Goal: Task Accomplishment & Management: Manage account settings

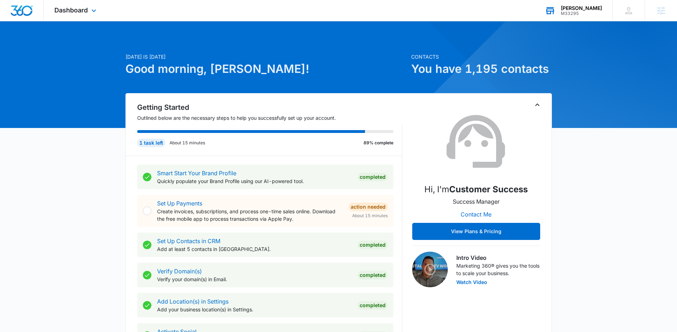
click at [586, 9] on div "Laurel Kitchens" at bounding box center [581, 8] width 41 height 6
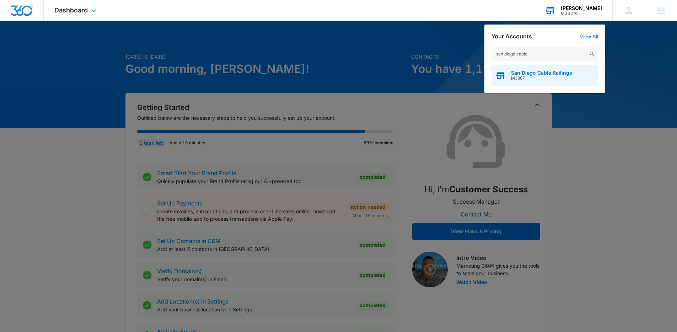
type input "san diego cable"
click at [515, 84] on div "San Diego Cable Railings M38671" at bounding box center [544, 75] width 107 height 21
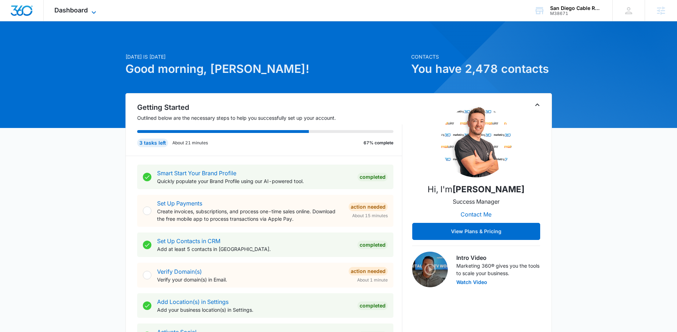
click at [86, 12] on span "Dashboard" at bounding box center [70, 9] width 33 height 7
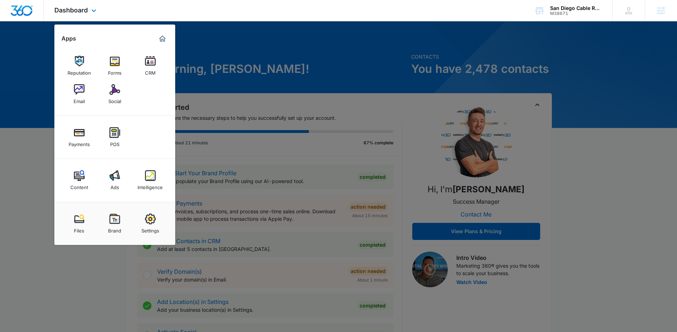
click at [81, 194] on div "Content Ads Intelligence" at bounding box center [114, 180] width 121 height 43
click at [119, 178] on img at bounding box center [114, 175] width 11 height 11
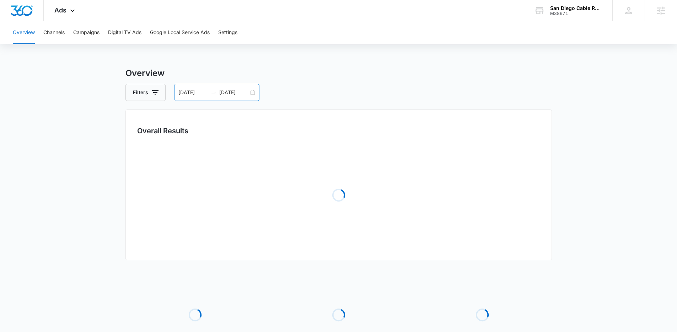
click at [237, 97] on div "07/16/2025 07/23/2025" at bounding box center [216, 92] width 85 height 17
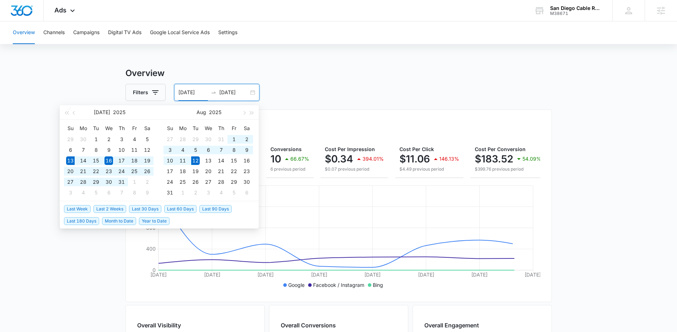
click at [149, 207] on span "Last 30 Days" at bounding box center [145, 209] width 32 height 8
type input "07/13/2025"
type input "08/12/2025"
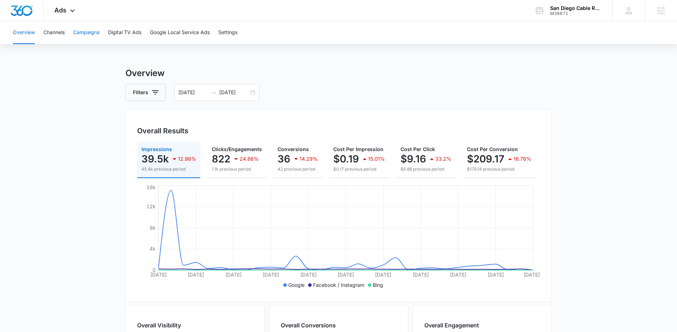
click at [96, 36] on button "Campaigns" at bounding box center [86, 32] width 26 height 23
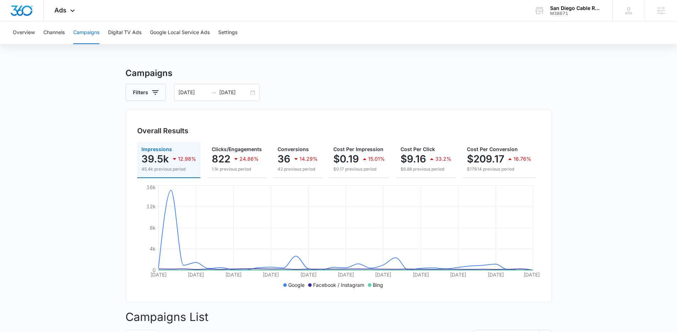
click at [72, 12] on icon at bounding box center [72, 10] width 9 height 9
click at [65, 11] on span "Ads" at bounding box center [60, 9] width 12 height 7
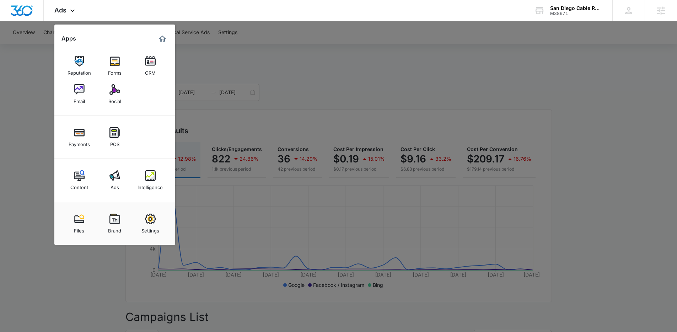
click at [78, 177] on img at bounding box center [79, 175] width 11 height 11
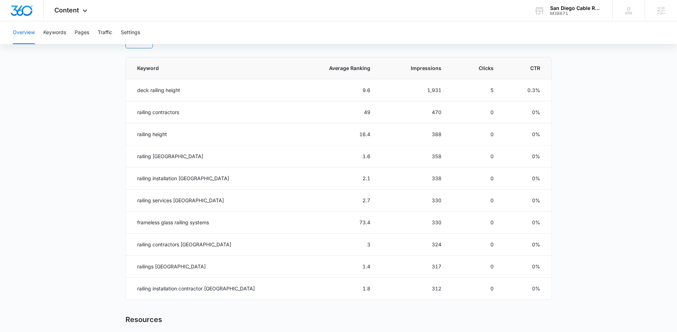
scroll to position [315, 0]
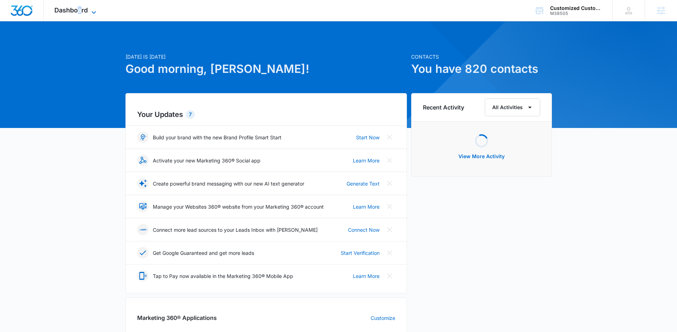
drag, startPoint x: 81, startPoint y: 9, endPoint x: 86, endPoint y: 12, distance: 6.2
click at [81, 9] on span "Dashboard" at bounding box center [70, 9] width 33 height 7
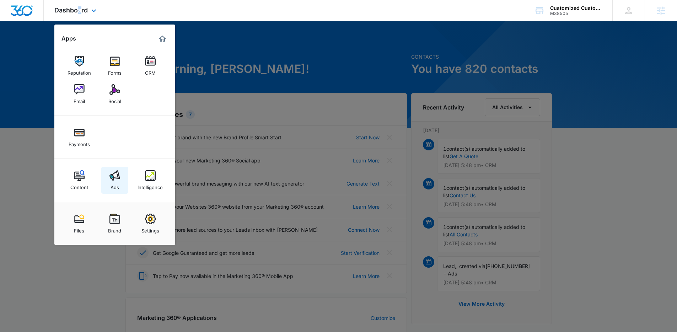
click at [107, 179] on link "Ads" at bounding box center [114, 180] width 27 height 27
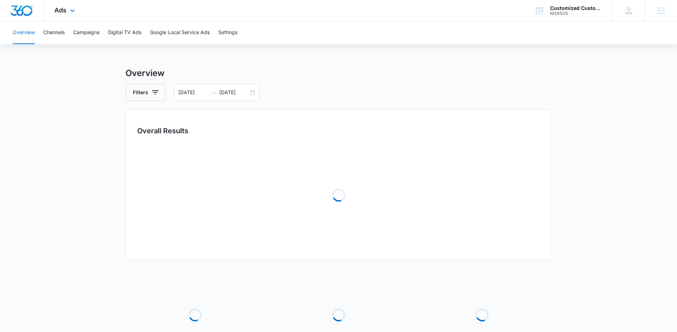
drag, startPoint x: 69, startPoint y: 13, endPoint x: 127, endPoint y: 142, distance: 140.9
click at [70, 13] on icon at bounding box center [72, 10] width 9 height 9
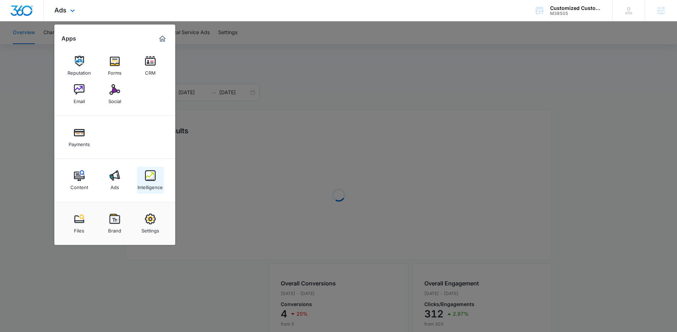
drag, startPoint x: 153, startPoint y: 175, endPoint x: 157, endPoint y: 171, distance: 6.3
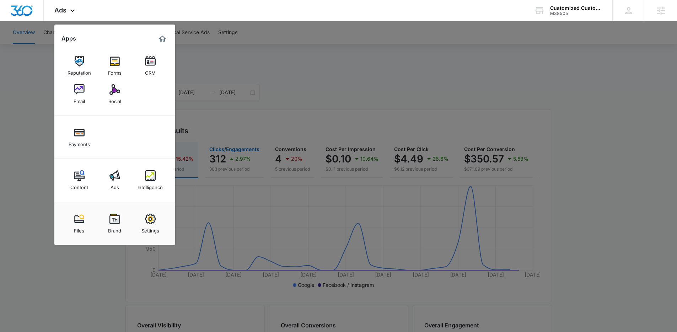
drag, startPoint x: 241, startPoint y: 156, endPoint x: 238, endPoint y: 152, distance: 4.8
click at [241, 155] on div at bounding box center [338, 166] width 677 height 332
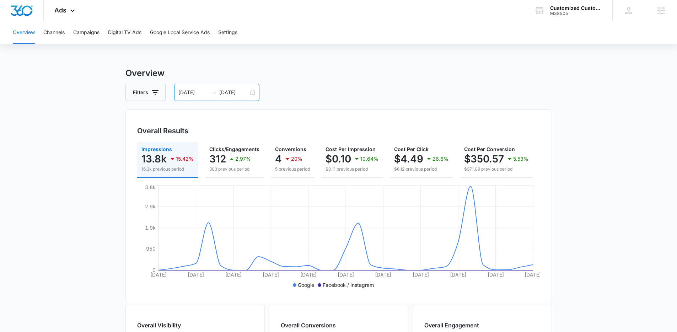
click at [222, 89] on input "07/29/2025" at bounding box center [233, 92] width 29 height 8
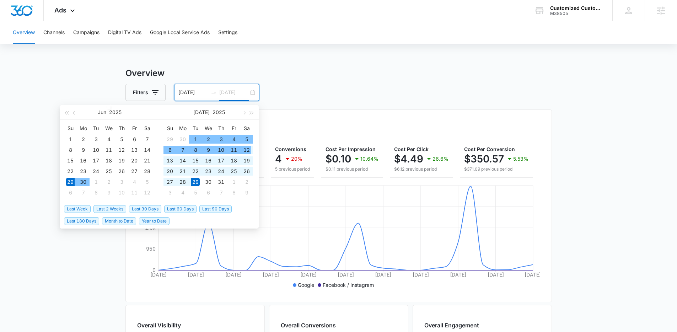
type input "07/29/2025"
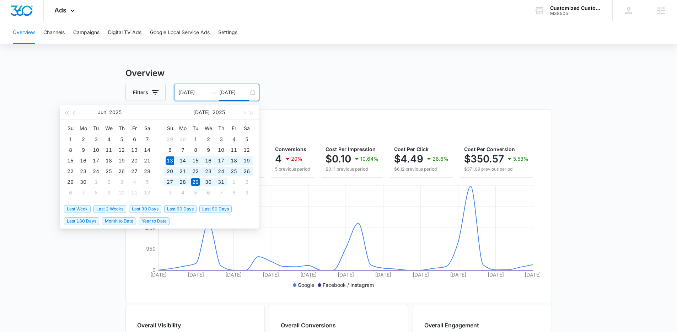
drag, startPoint x: 153, startPoint y: 208, endPoint x: 111, endPoint y: 98, distance: 117.7
click at [152, 208] on span "Last 30 Days" at bounding box center [145, 209] width 32 height 8
type input "07/13/2025"
type input "08/12/2025"
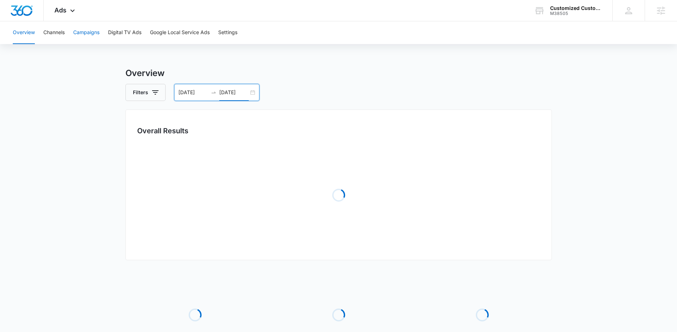
click at [90, 34] on button "Campaigns" at bounding box center [86, 32] width 26 height 23
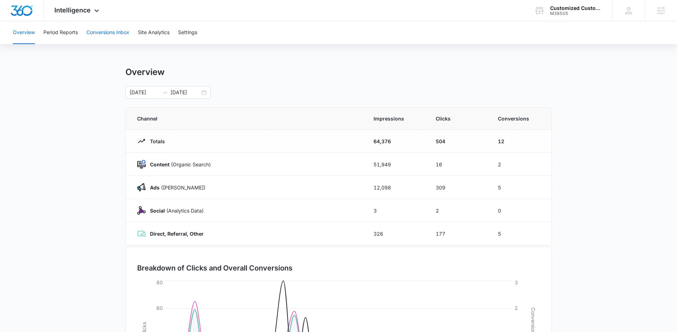
drag, startPoint x: 106, startPoint y: 43, endPoint x: 107, endPoint y: 39, distance: 4.3
click at [106, 42] on button "Conversions Inbox" at bounding box center [107, 32] width 43 height 23
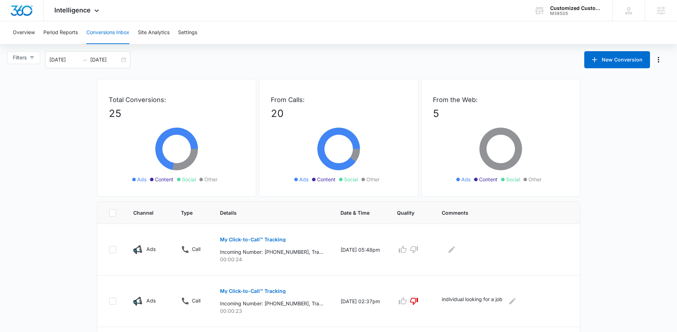
scroll to position [404, 0]
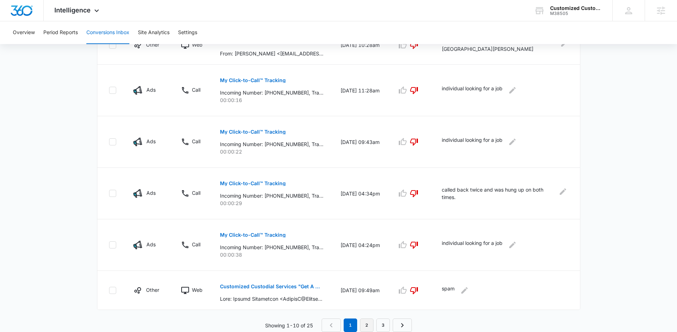
drag, startPoint x: 359, startPoint y: 325, endPoint x: 364, endPoint y: 324, distance: 4.7
click at [360, 325] on nav "1 2 3" at bounding box center [367, 325] width 90 height 14
click at [364, 324] on link "2" at bounding box center [367, 325] width 14 height 14
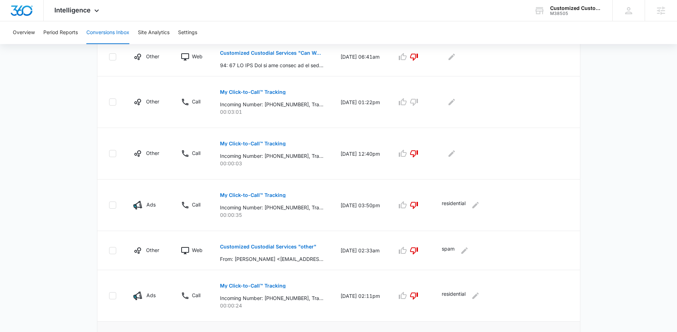
scroll to position [392, 0]
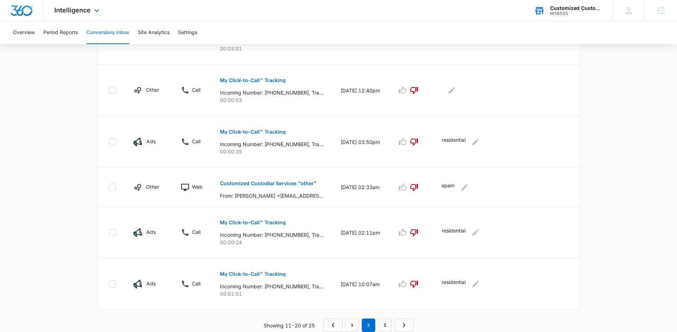
click at [567, 19] on div "Customized Custodial Services M38505 Your Accounts View All" at bounding box center [567, 10] width 89 height 21
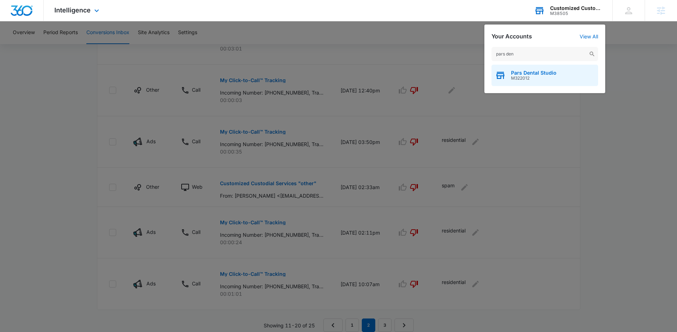
type input "pars den"
click at [538, 84] on div "Pars Dental Studio M322012" at bounding box center [544, 75] width 107 height 21
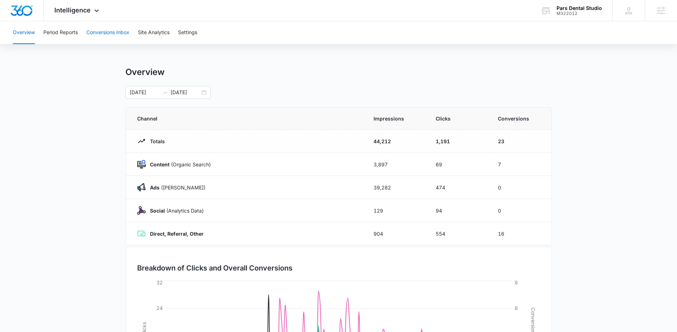
click at [114, 44] on button "Conversions Inbox" at bounding box center [107, 32] width 43 height 23
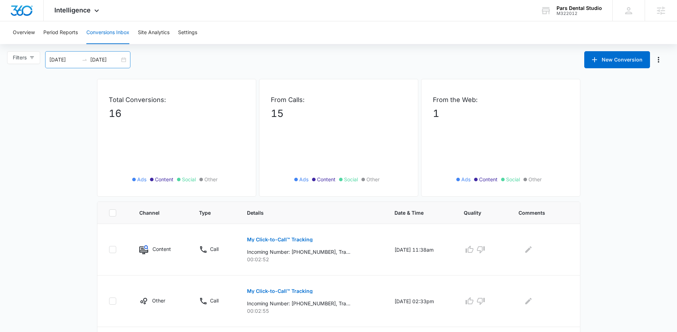
click at [102, 54] on div "07/13/2025 08/12/2025" at bounding box center [87, 59] width 85 height 17
type input "07/13/2025"
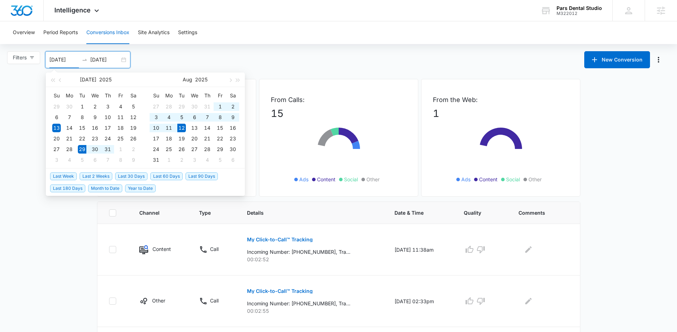
click at [130, 177] on span "Last 30 Days" at bounding box center [131, 176] width 32 height 8
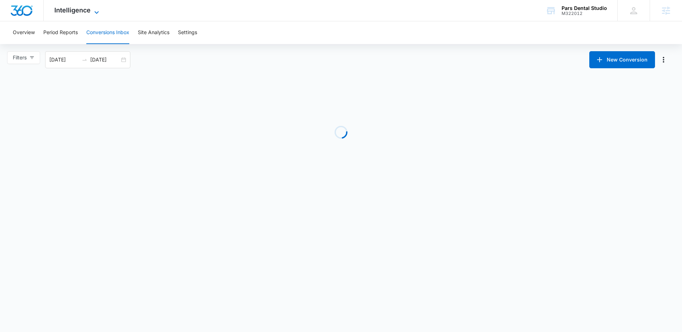
click at [81, 14] on span "Intelligence" at bounding box center [72, 9] width 36 height 7
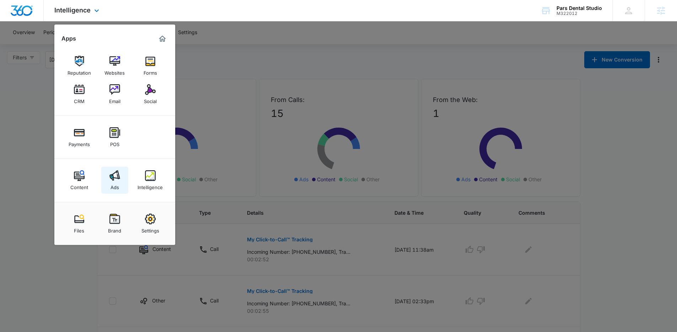
drag, startPoint x: 111, startPoint y: 183, endPoint x: 64, endPoint y: 9, distance: 180.3
click at [111, 183] on div "Ads" at bounding box center [115, 185] width 9 height 9
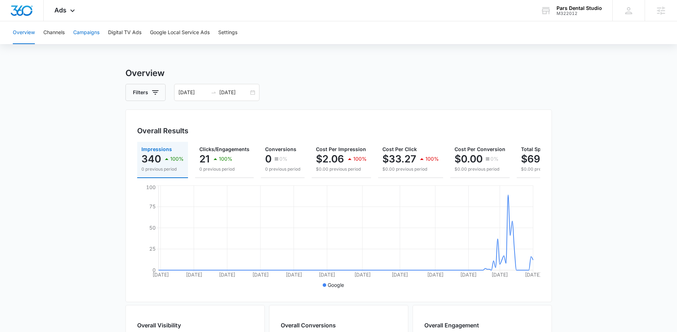
click at [88, 34] on button "Campaigns" at bounding box center [86, 32] width 26 height 23
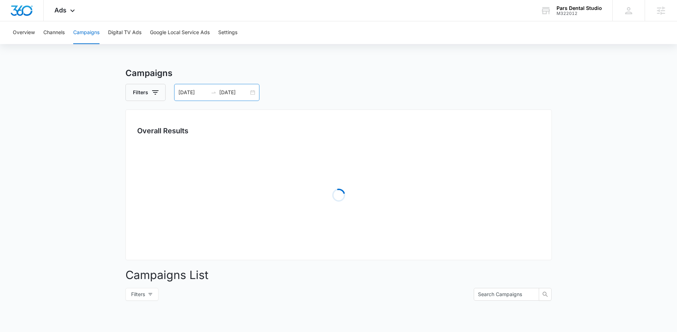
click at [205, 94] on input "02/03/2025" at bounding box center [192, 92] width 29 height 8
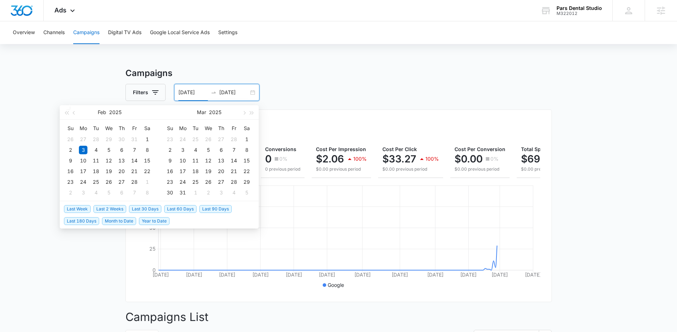
click at [158, 205] on span "Last 30 Days" at bounding box center [145, 209] width 32 height 8
type input "07/13/2025"
type input "08/12/2025"
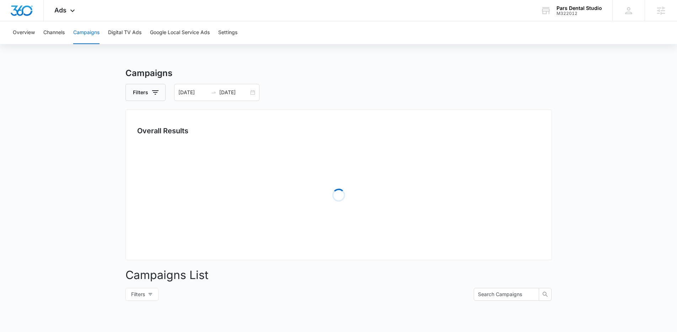
click at [157, 206] on div "Loading" at bounding box center [338, 195] width 403 height 107
click at [195, 41] on button "Google Local Service Ads" at bounding box center [180, 32] width 60 height 23
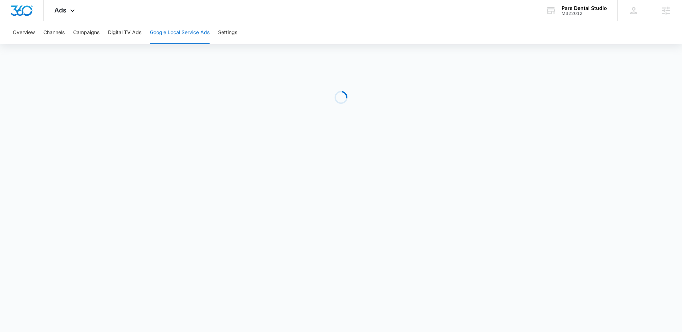
click at [106, 31] on div "Overview Channels Campaigns Digital TV Ads Google Local Service Ads Settings" at bounding box center [341, 32] width 665 height 23
click at [93, 34] on button "Campaigns" at bounding box center [86, 32] width 26 height 23
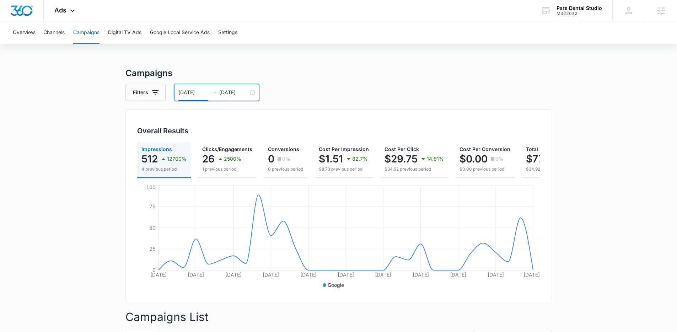
drag, startPoint x: 207, startPoint y: 90, endPoint x: 202, endPoint y: 88, distance: 5.9
click at [202, 88] on div "07/13/2025 08/12/2025" at bounding box center [216, 92] width 85 height 17
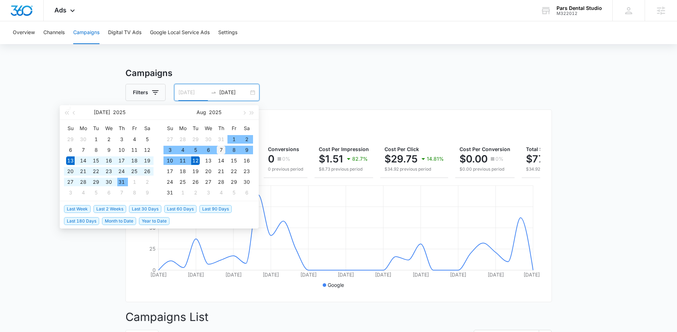
type input "08/07/2025"
click at [225, 148] on div "7" at bounding box center [221, 150] width 9 height 9
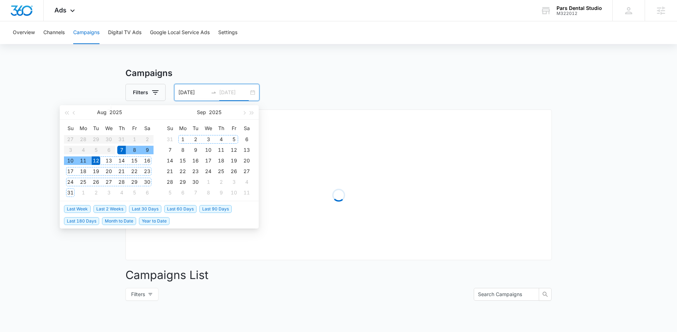
type input "08/12/2025"
click at [291, 89] on div "Filters 08/07/2025 08/12/2025" at bounding box center [338, 92] width 426 height 17
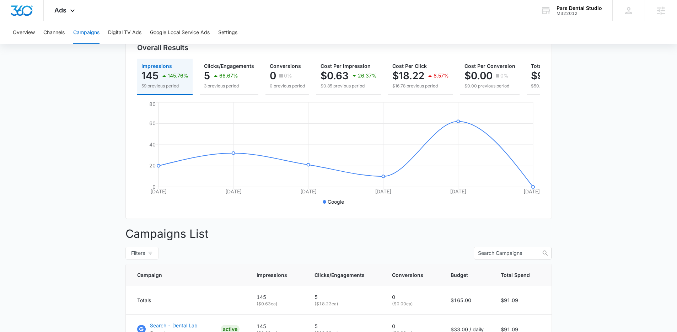
scroll to position [151, 0]
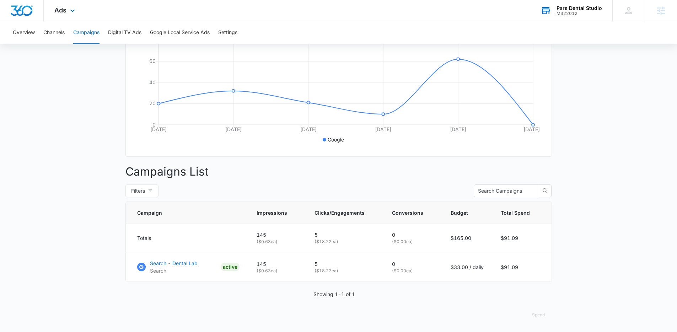
click at [563, 12] on div "M322012" at bounding box center [578, 13] width 45 height 5
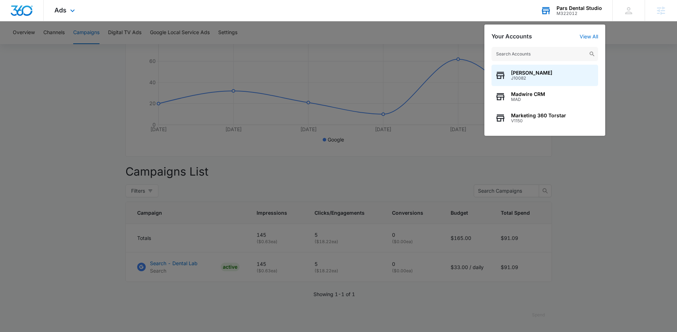
click at [545, 52] on input "text" at bounding box center [544, 54] width 107 height 14
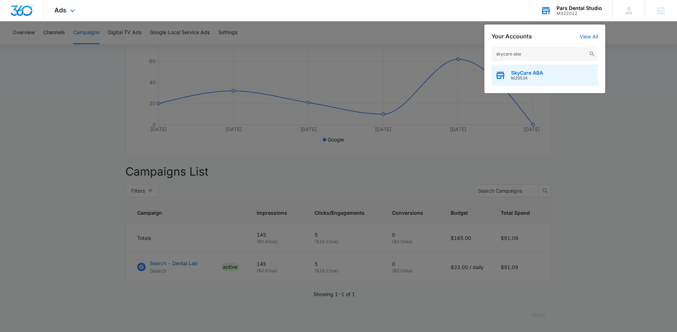
type input "skycare aba"
click at [520, 80] on span "M29534" at bounding box center [527, 78] width 32 height 5
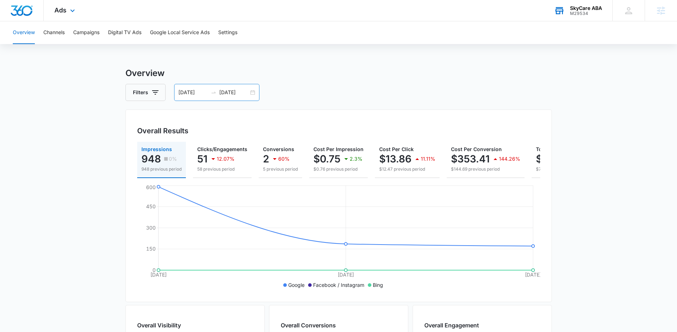
click at [196, 92] on input "08/06/2025" at bounding box center [192, 92] width 29 height 8
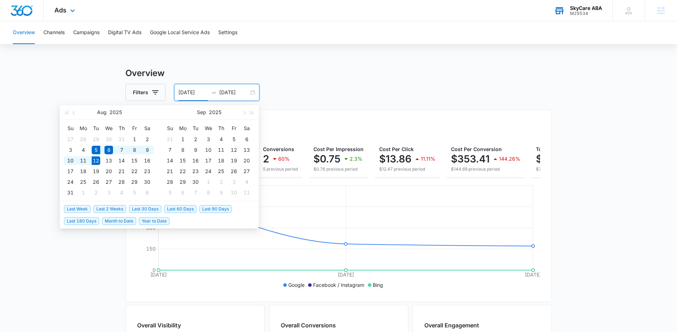
click at [68, 209] on span "Last Week" at bounding box center [77, 209] width 27 height 8
type input "08/05/2025"
type input "08/12/2025"
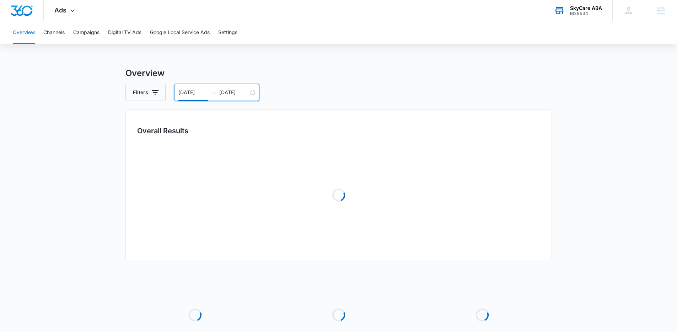
click at [183, 93] on input "08/05/2025" at bounding box center [192, 92] width 29 height 8
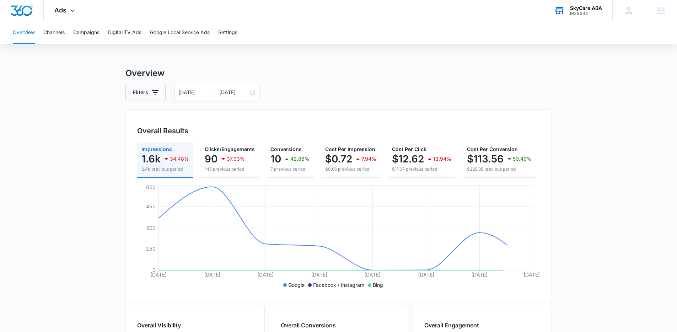
click at [187, 72] on h3 "Overview" at bounding box center [338, 73] width 426 height 13
click at [274, 172] on p "7 previous period" at bounding box center [289, 169] width 39 height 6
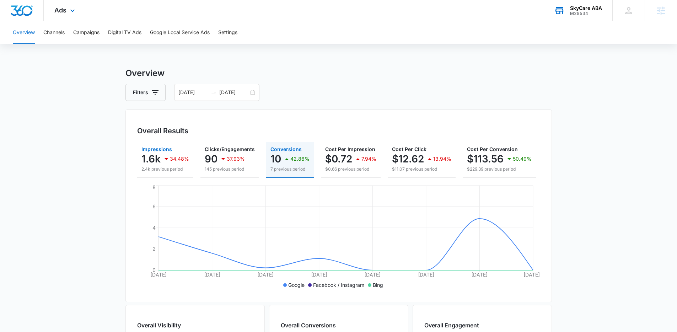
click at [168, 156] on icon "button" at bounding box center [166, 159] width 9 height 9
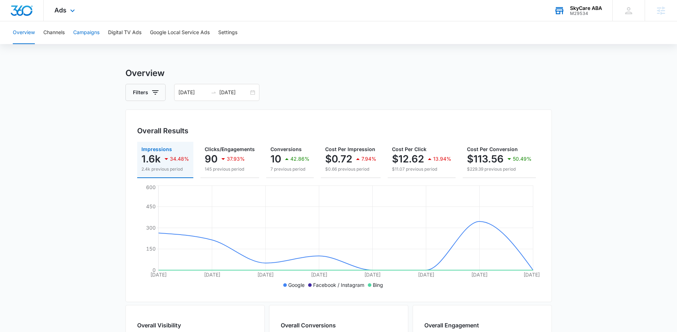
click at [95, 35] on button "Campaigns" at bounding box center [86, 32] width 26 height 23
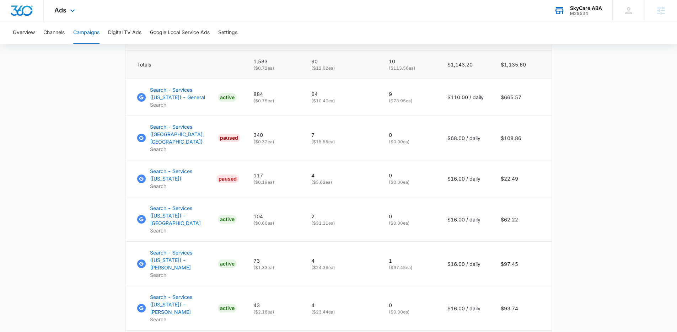
scroll to position [142, 0]
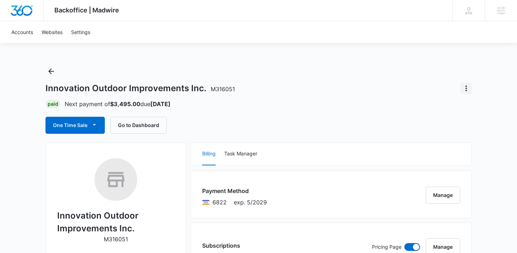
click at [469, 87] on icon "Actions" at bounding box center [466, 88] width 9 height 9
click at [461, 112] on button "Close Account" at bounding box center [442, 108] width 59 height 11
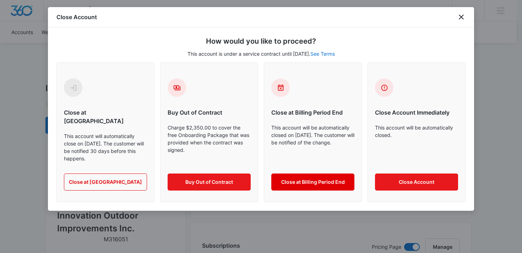
click at [316, 176] on button "Close at Billing Period End" at bounding box center [312, 182] width 83 height 17
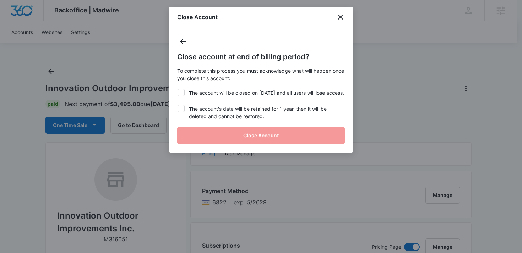
click at [201, 94] on label "The account will be closed on [DATE] and all users will lose access." at bounding box center [261, 92] width 168 height 7
click at [178, 90] on input "The account will be closed on [DATE] and all users will lose access." at bounding box center [177, 89] width 0 height 0
checkbox input "true"
click at [206, 120] on label "The account's data will be retained for 1 year, then it will be deleted and can…" at bounding box center [261, 112] width 168 height 15
click at [178, 106] on input "The account's data will be retained for 1 year, then it will be deleted and can…" at bounding box center [177, 105] width 0 height 0
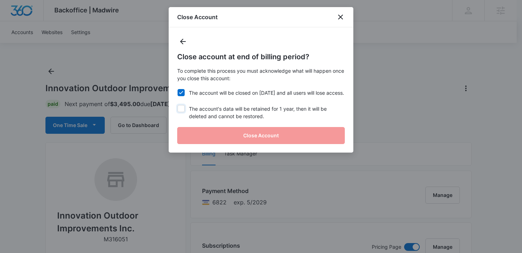
checkbox input "true"
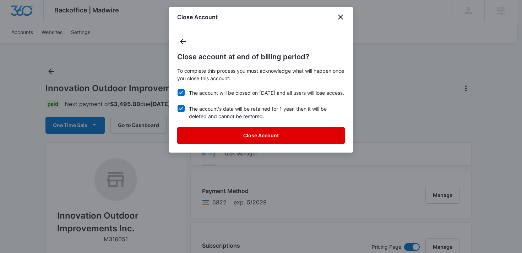
click at [210, 138] on button "Close Account" at bounding box center [261, 135] width 168 height 17
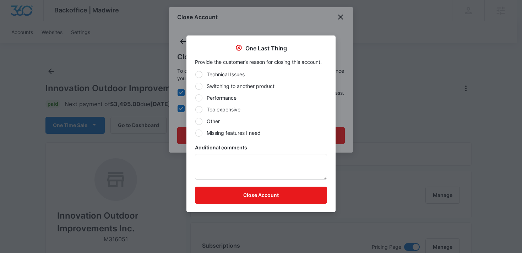
drag, startPoint x: 202, startPoint y: 86, endPoint x: 205, endPoint y: 99, distance: 13.6
click at [201, 86] on label "Switching to another product" at bounding box center [261, 85] width 132 height 7
click at [195, 86] on input "Switching to another product" at bounding box center [195, 86] width 0 height 0
radio input "true"
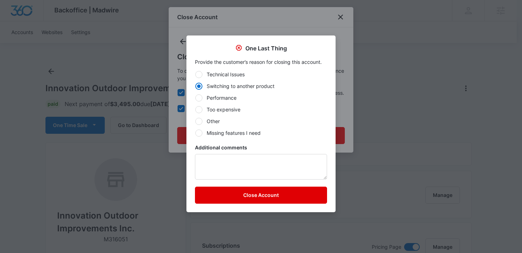
click at [240, 196] on button "Close Account" at bounding box center [261, 195] width 132 height 17
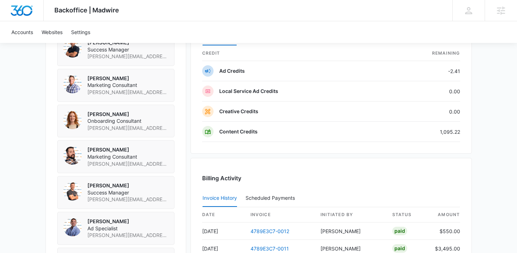
scroll to position [668, 0]
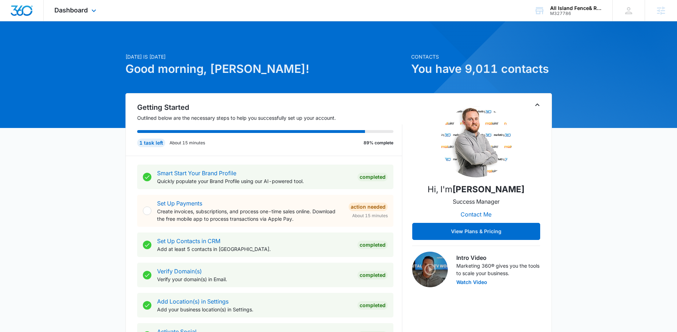
click at [88, 11] on div "Dashboard Apps Reputation Forms CRM Email Social Payments POS Content Ads Intel…" at bounding box center [76, 10] width 65 height 21
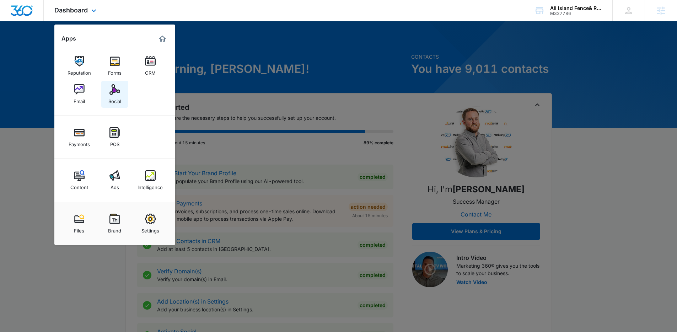
click at [118, 96] on div "Social" at bounding box center [114, 99] width 13 height 9
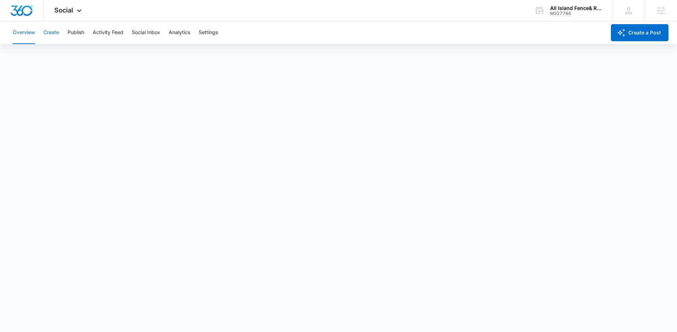
click at [55, 40] on button "Create" at bounding box center [51, 32] width 16 height 23
drag, startPoint x: 38, startPoint y: 53, endPoint x: 43, endPoint y: 55, distance: 4.9
click at [39, 53] on button "Content Library" at bounding box center [31, 54] width 36 height 20
